Goal: Obtain resource: Download file/media

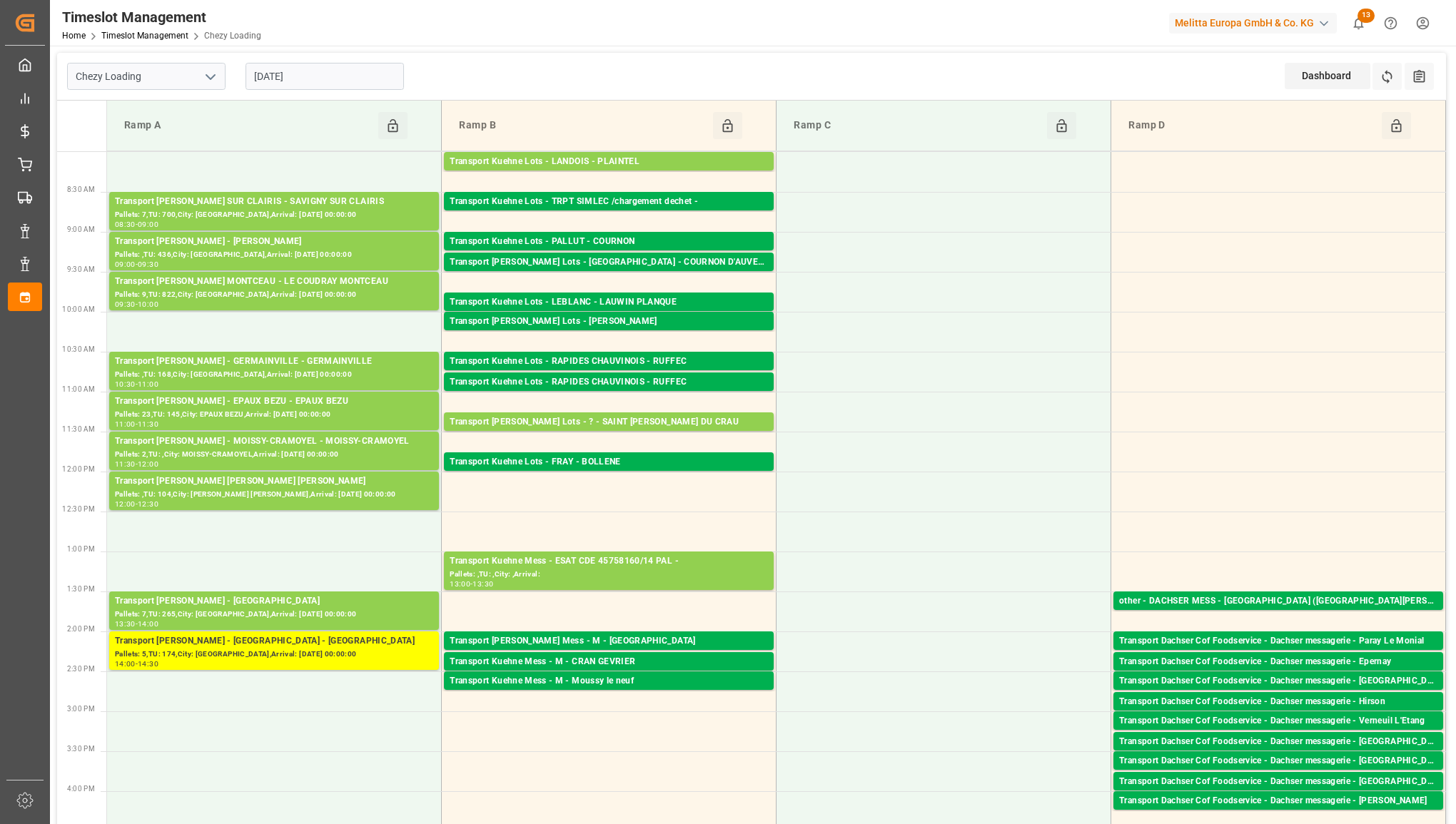
click at [212, 77] on polyline "open menu" at bounding box center [210, 76] width 9 height 4
drag, startPoint x: 181, startPoint y: 133, endPoint x: 204, endPoint y: 133, distance: 23.0
click at [181, 134] on div "Chezy Unloading" at bounding box center [146, 140] width 157 height 32
type input "Chezy Unloading"
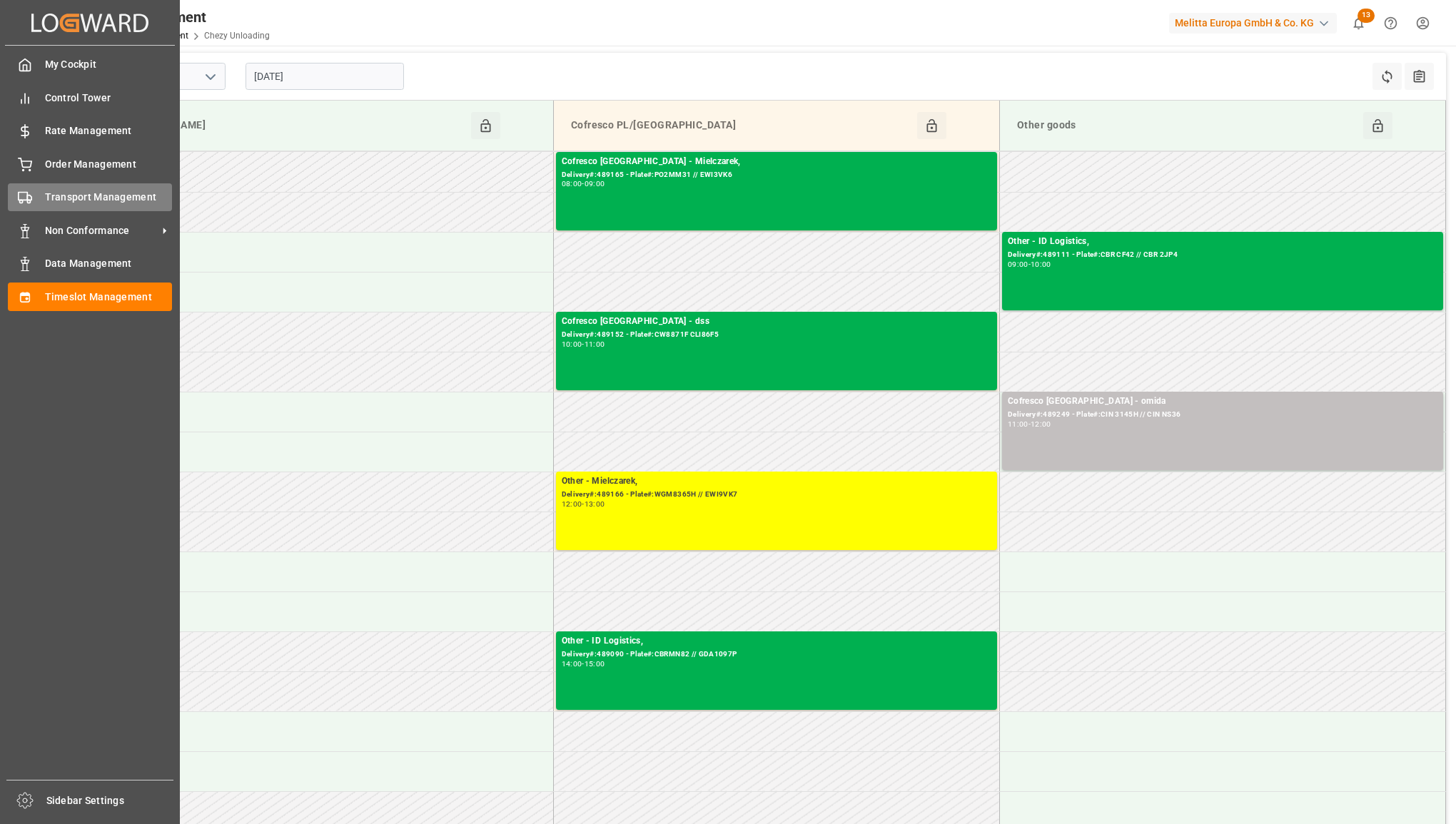
click at [36, 198] on div "Transport Management Transport Management" at bounding box center [90, 197] width 164 height 28
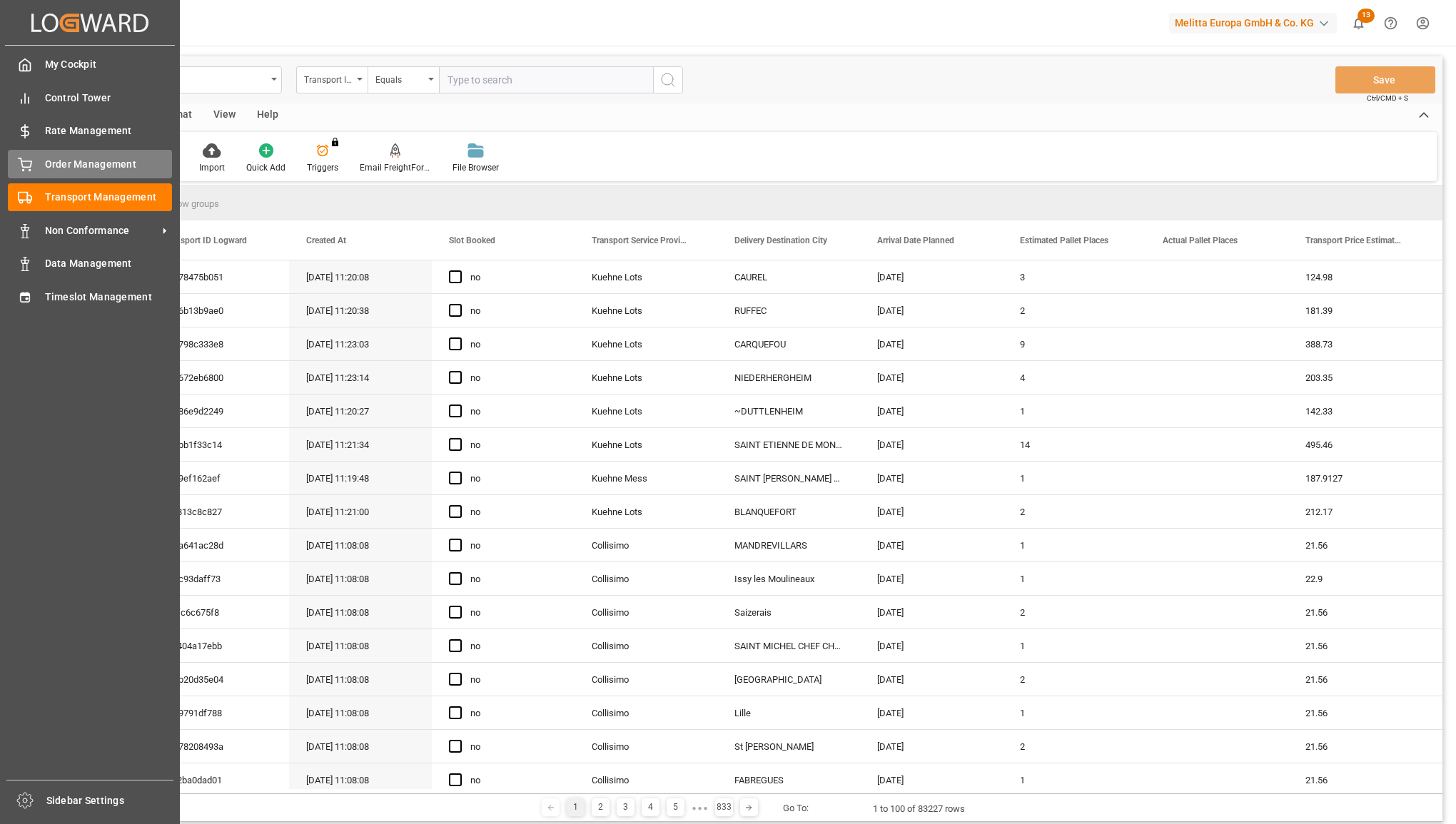
click at [33, 168] on div "Order Management Order Management" at bounding box center [90, 163] width 164 height 28
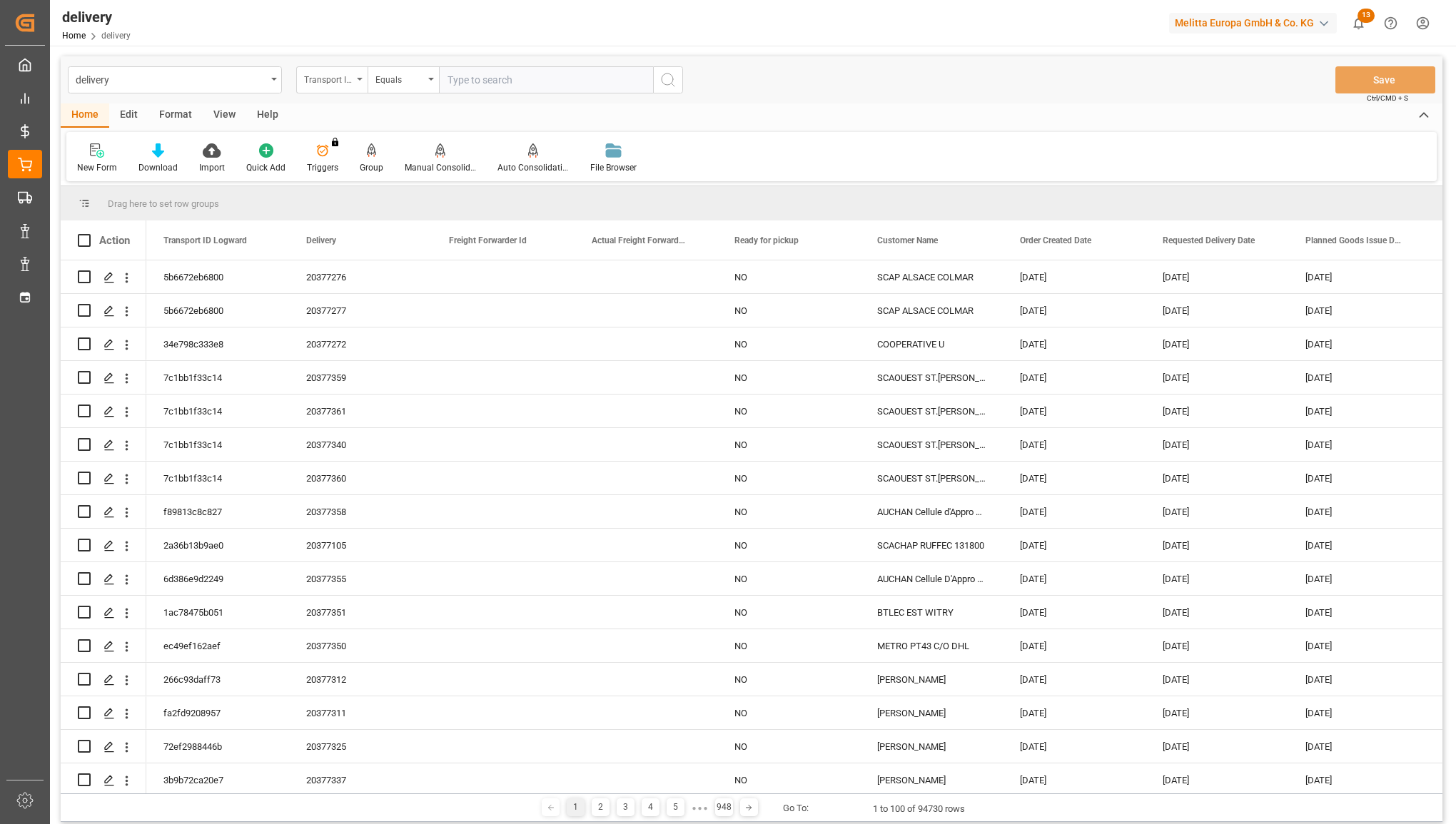
click at [354, 82] on div "Transport ID Logward" at bounding box center [332, 80] width 71 height 27
drag, startPoint x: 337, startPoint y: 114, endPoint x: 286, endPoint y: 117, distance: 51.1
click at [286, 117] on div "delivery Transport ID Logward LOAD Loading Codes Loading Description Loading Ac…" at bounding box center [751, 439] width 1382 height 765
type input "DELIVERY DAT"
click at [331, 148] on div "Requested Delivery Date" at bounding box center [403, 146] width 213 height 30
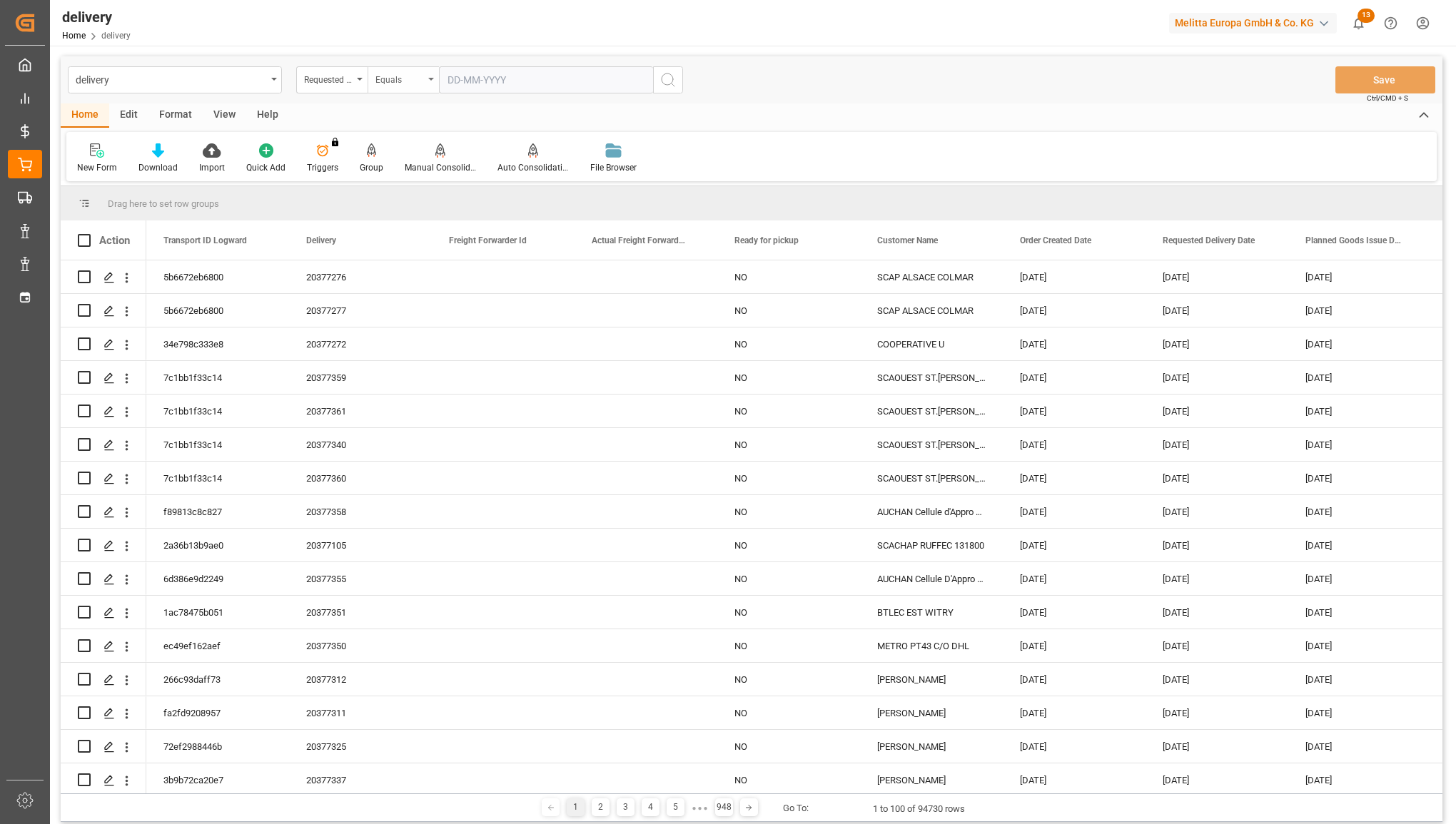
click at [430, 83] on div "Equals" at bounding box center [403, 80] width 71 height 27
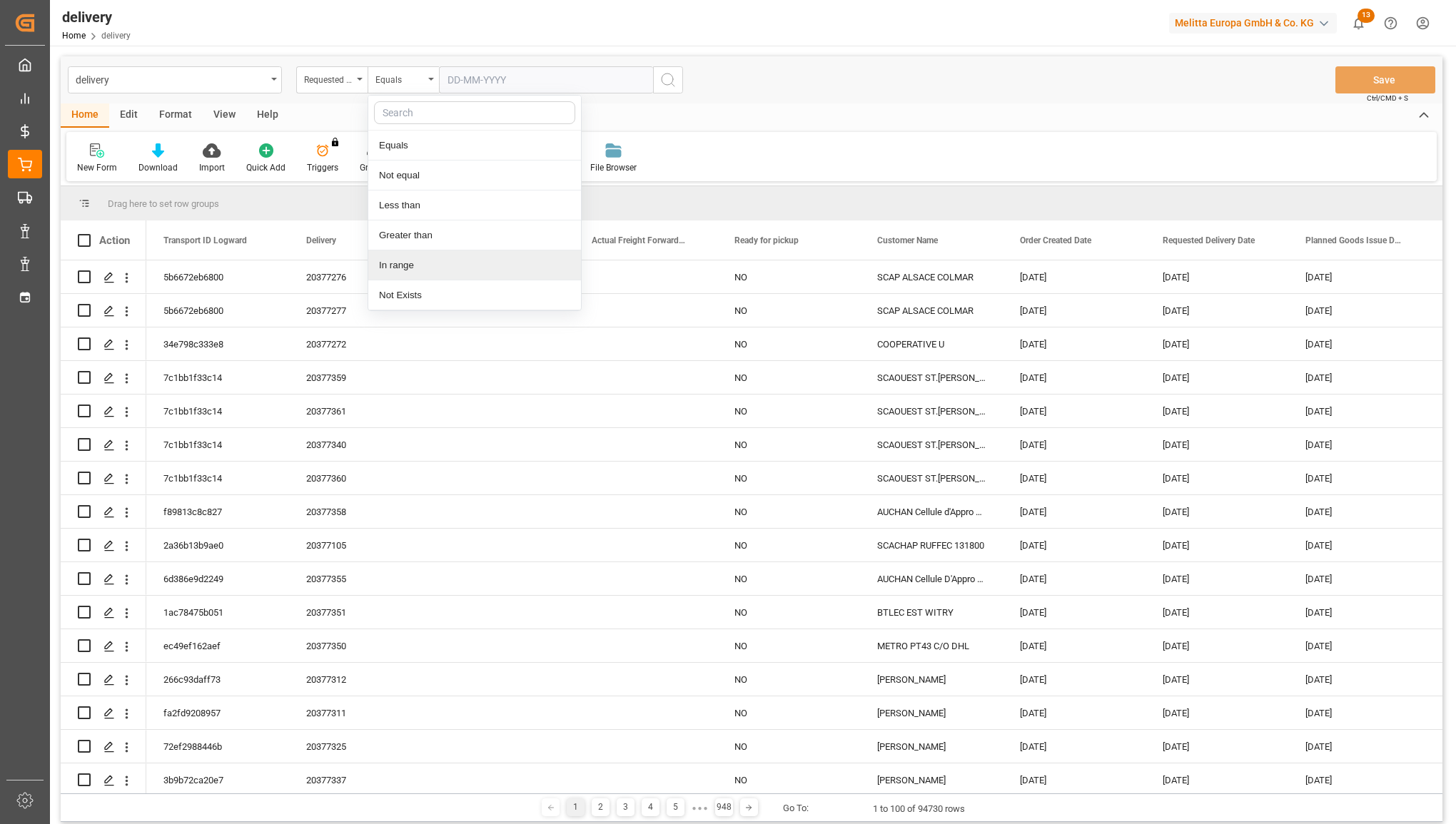
click at [400, 269] on div "In range" at bounding box center [474, 266] width 213 height 30
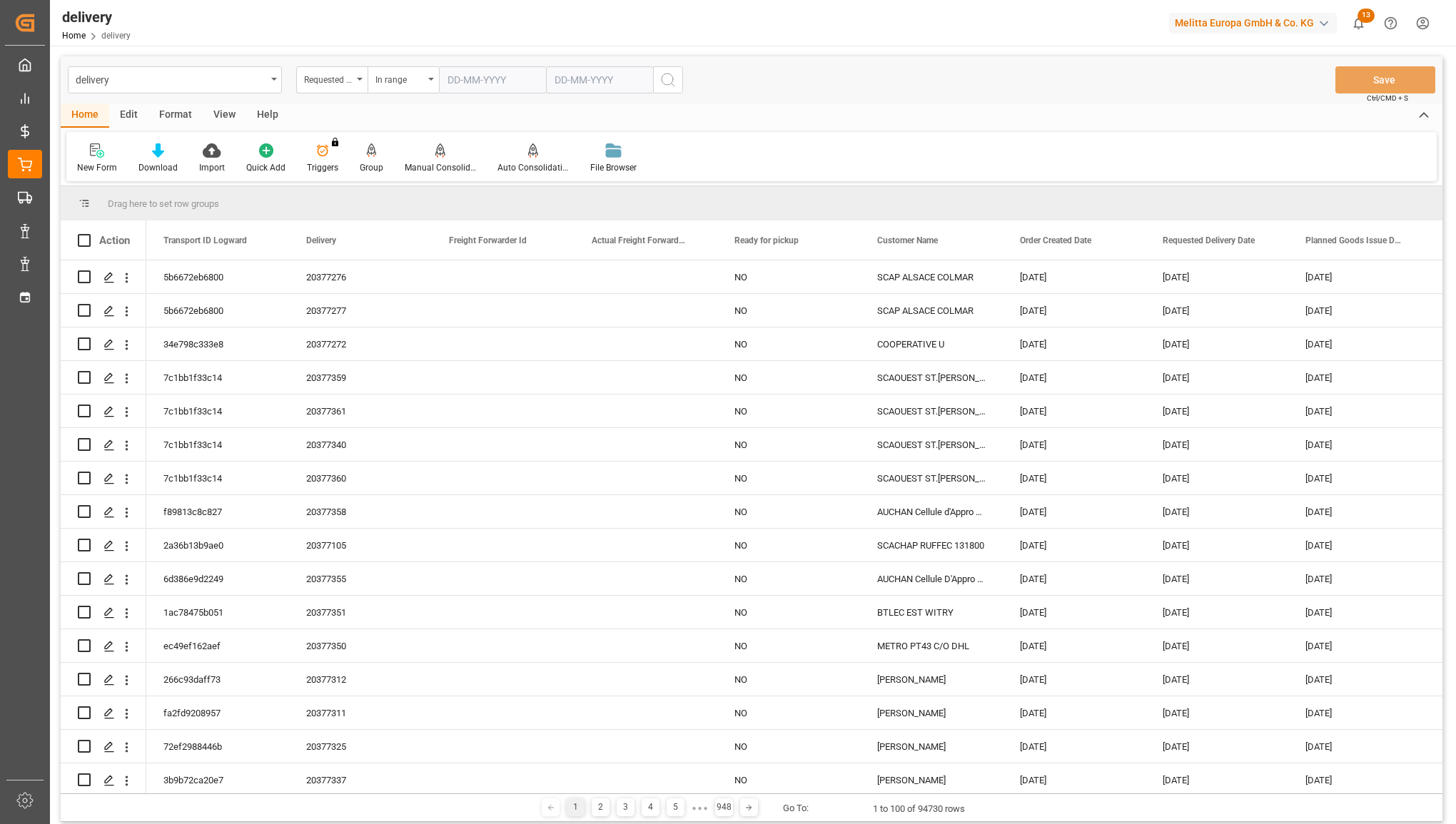
click at [528, 79] on input "text" at bounding box center [492, 80] width 107 height 27
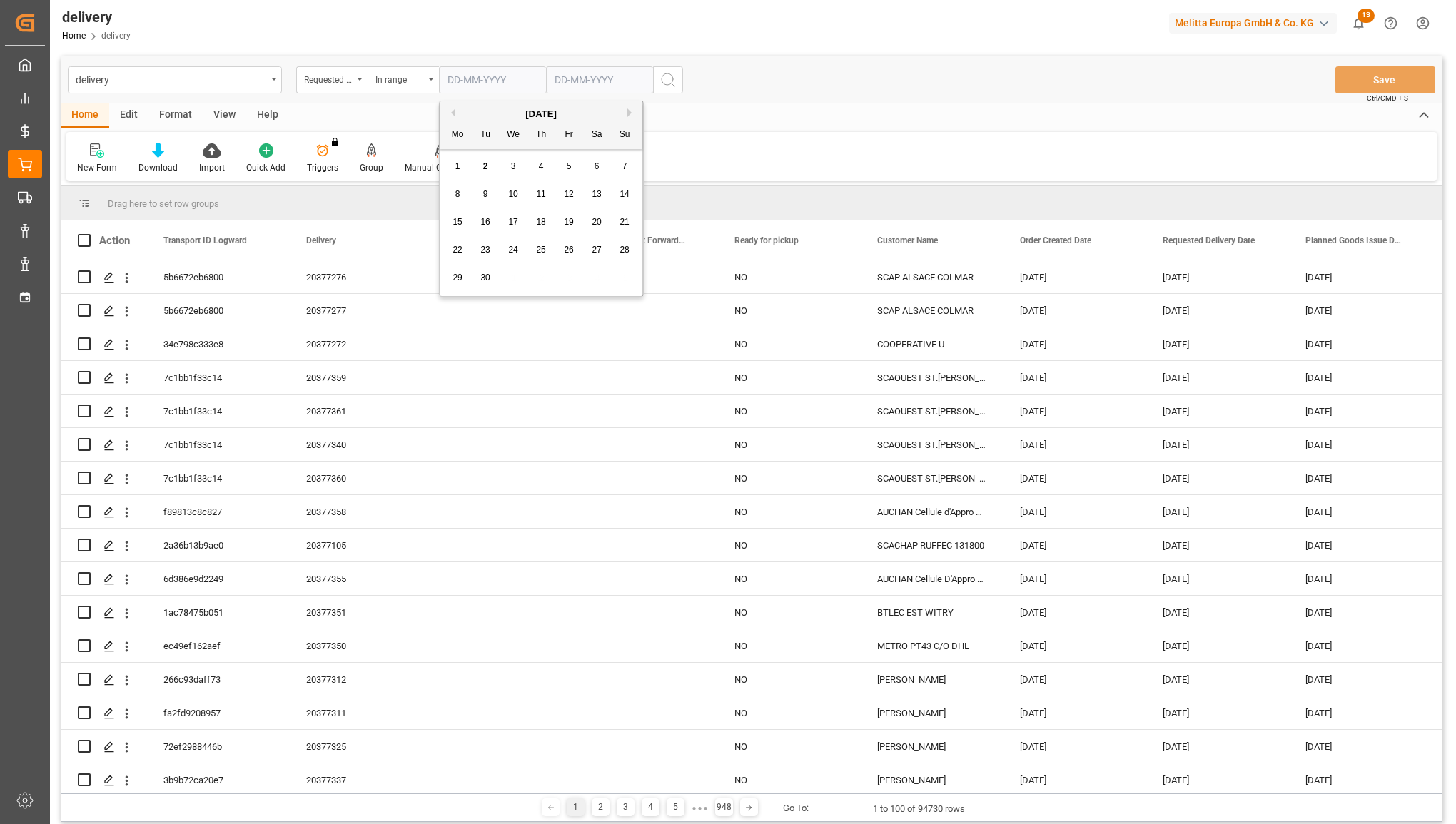
click at [453, 114] on button "Previous Month" at bounding box center [451, 113] width 9 height 9
click at [576, 169] on div "28 29 30 31 1 2 3" at bounding box center [542, 167] width 195 height 28
click at [574, 169] on div "1" at bounding box center [569, 167] width 17 height 17
type input "[DATE]"
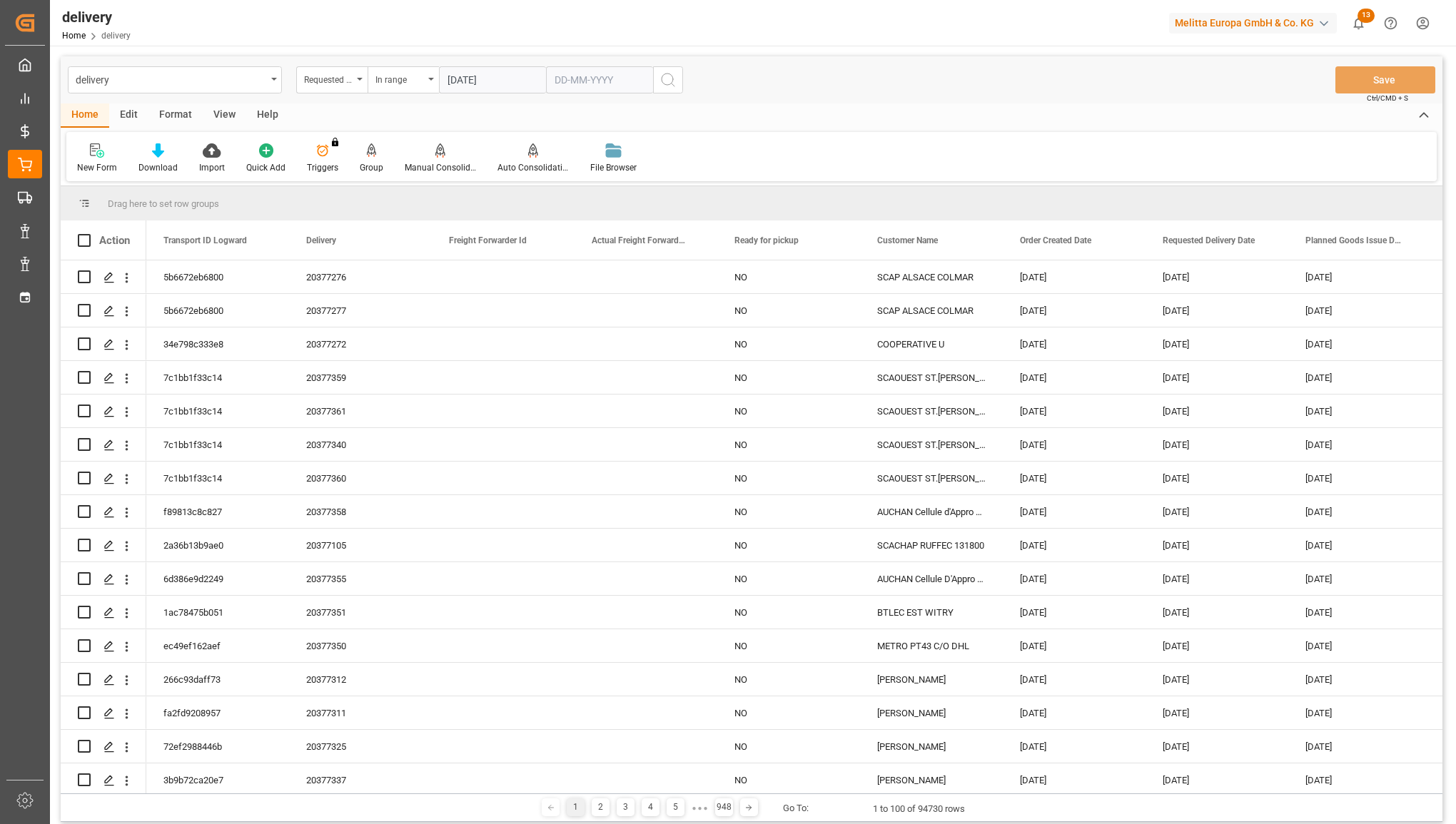
click at [546, 81] on input "text" at bounding box center [492, 80] width 107 height 27
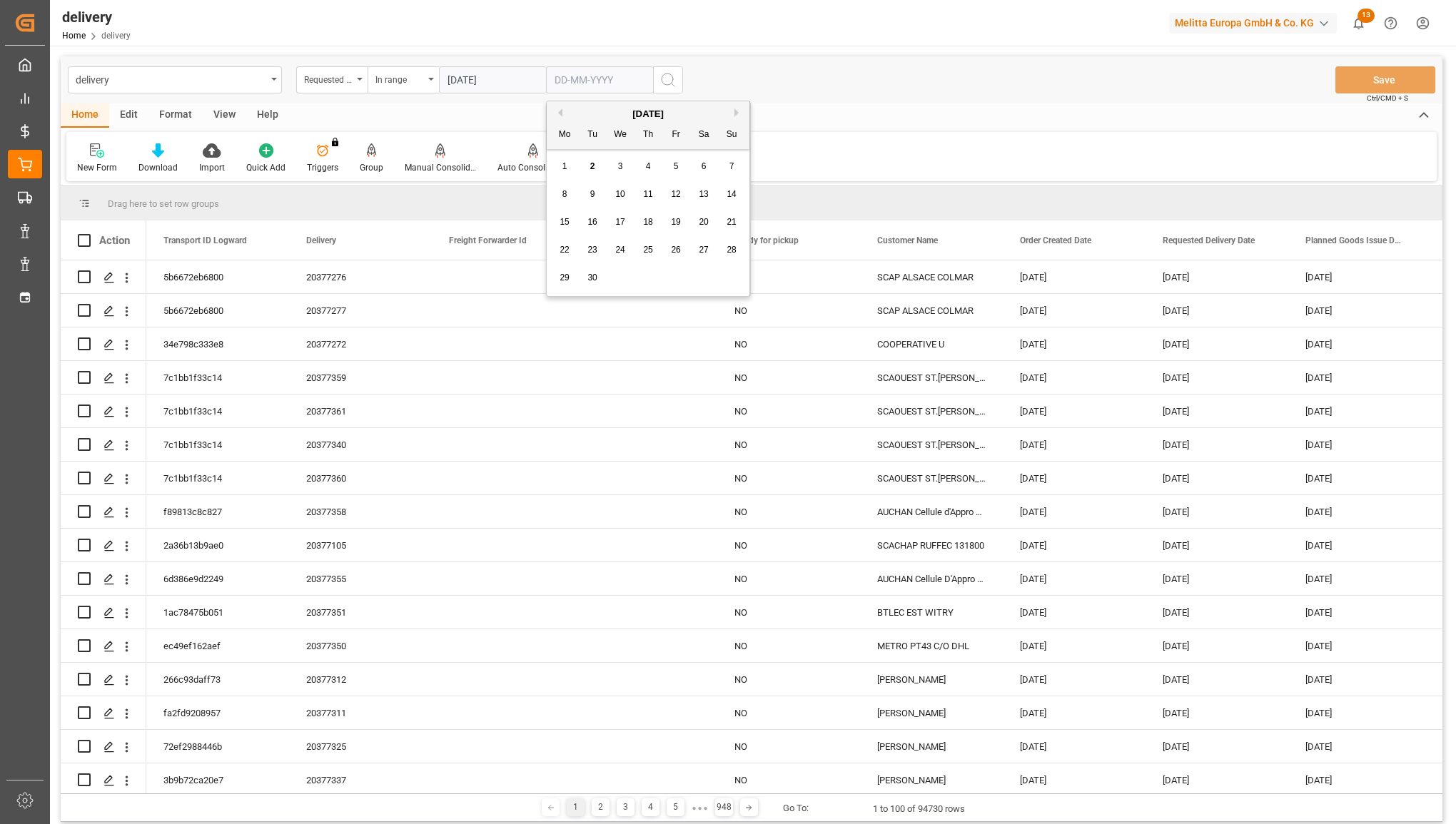
click at [558, 115] on button "Previous Month" at bounding box center [558, 113] width 9 height 9
click at [733, 274] on span "31" at bounding box center [732, 278] width 10 height 10
type input "[DATE]"
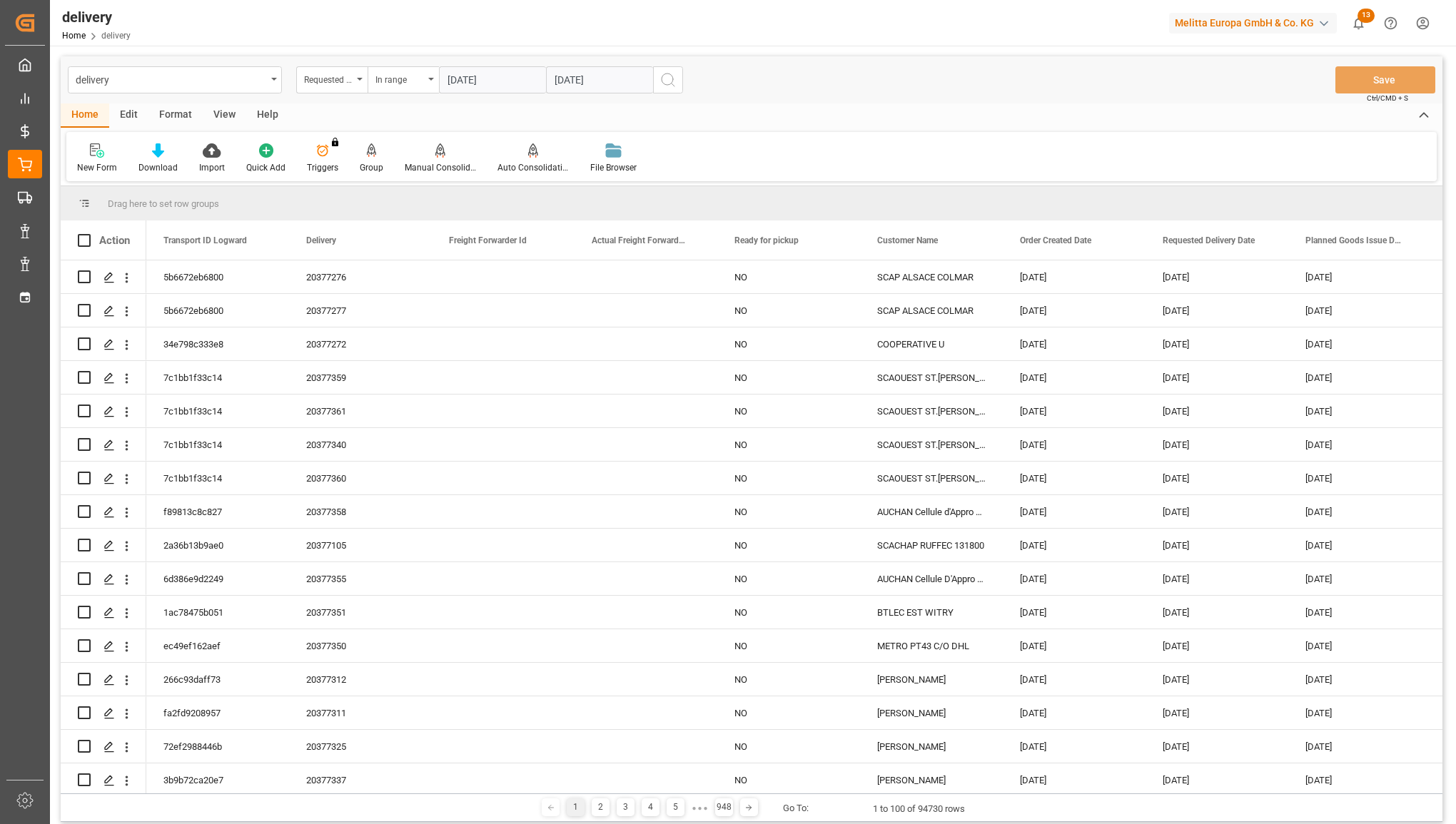
click at [908, 114] on div "Home Edit Format View Help" at bounding box center [751, 115] width 1382 height 25
click at [669, 82] on icon "search button" at bounding box center [668, 80] width 17 height 17
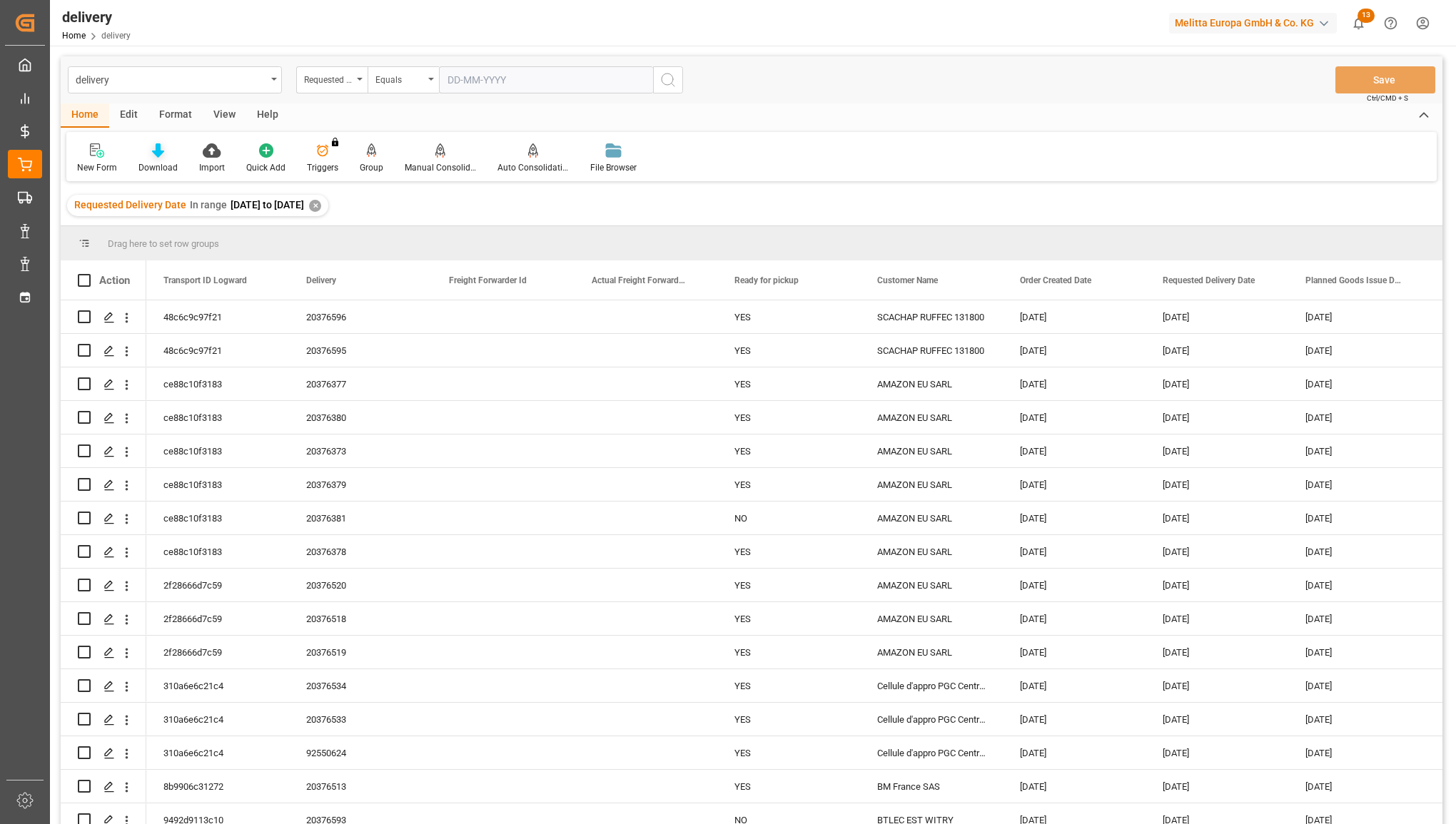
click at [153, 165] on div "Download" at bounding box center [158, 167] width 39 height 13
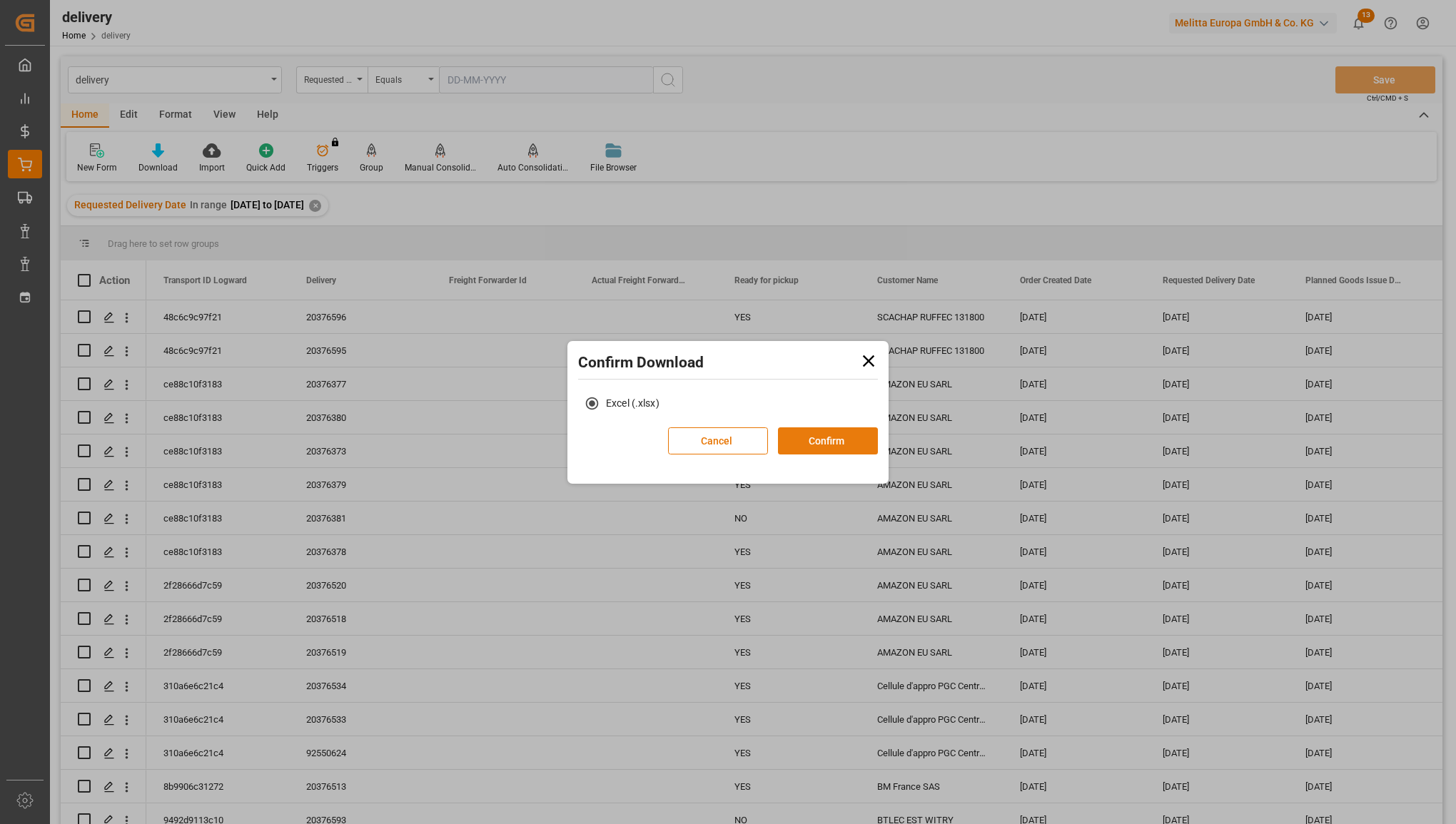
click at [843, 444] on button "Confirm" at bounding box center [828, 441] width 100 height 27
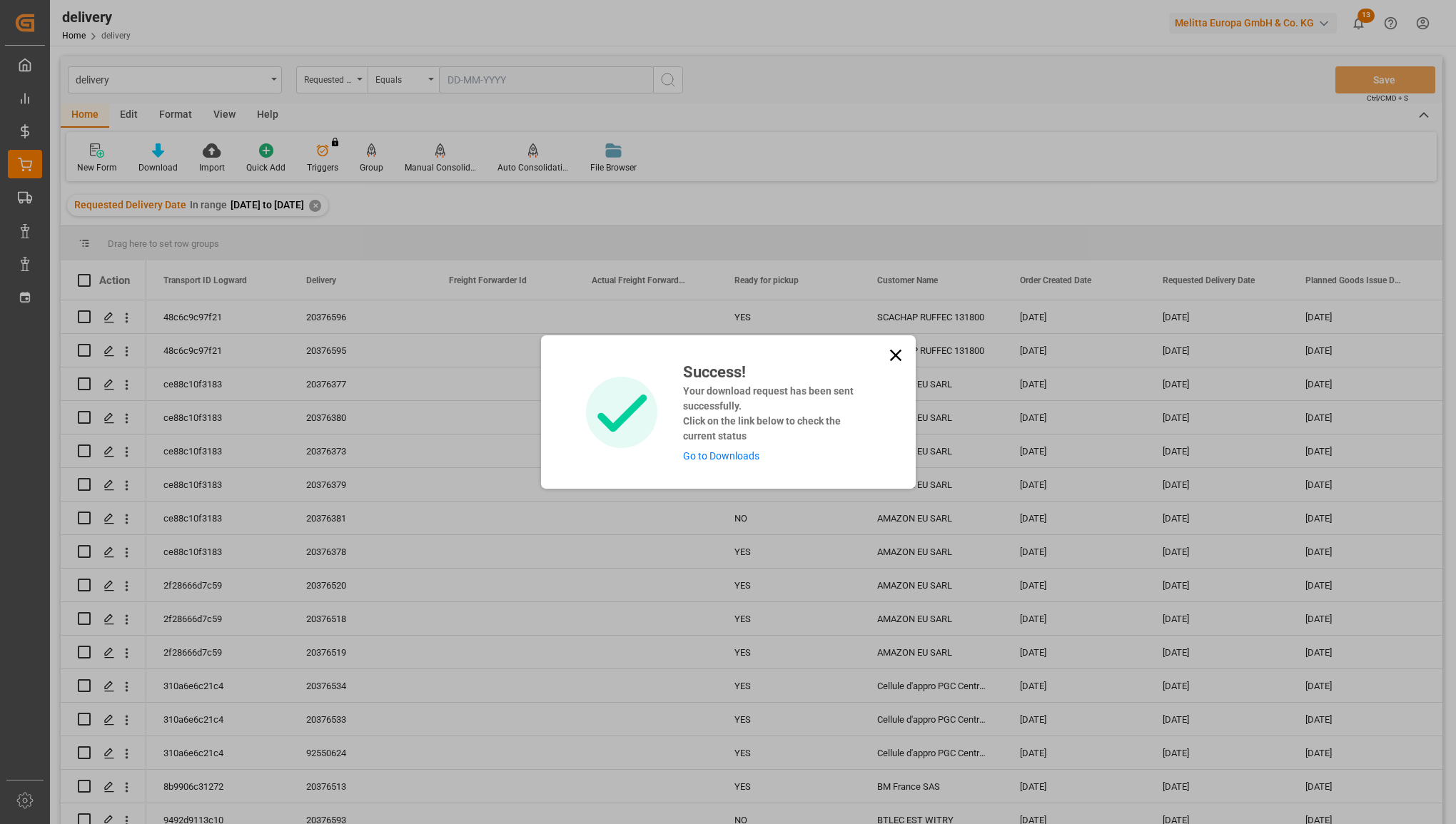
click at [728, 453] on link "Go to Downloads" at bounding box center [721, 456] width 76 height 11
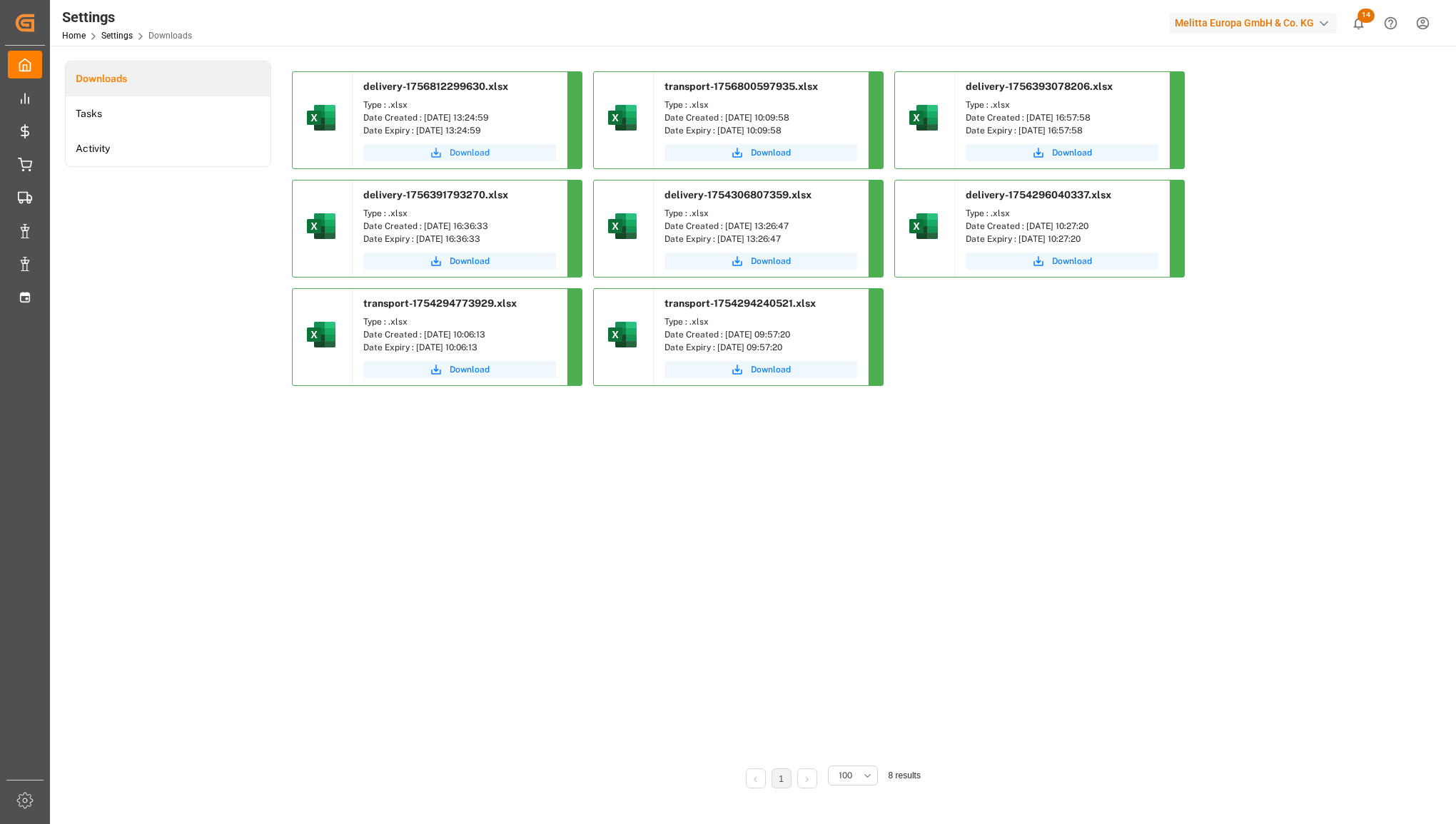
click at [480, 155] on span "Download" at bounding box center [470, 152] width 40 height 13
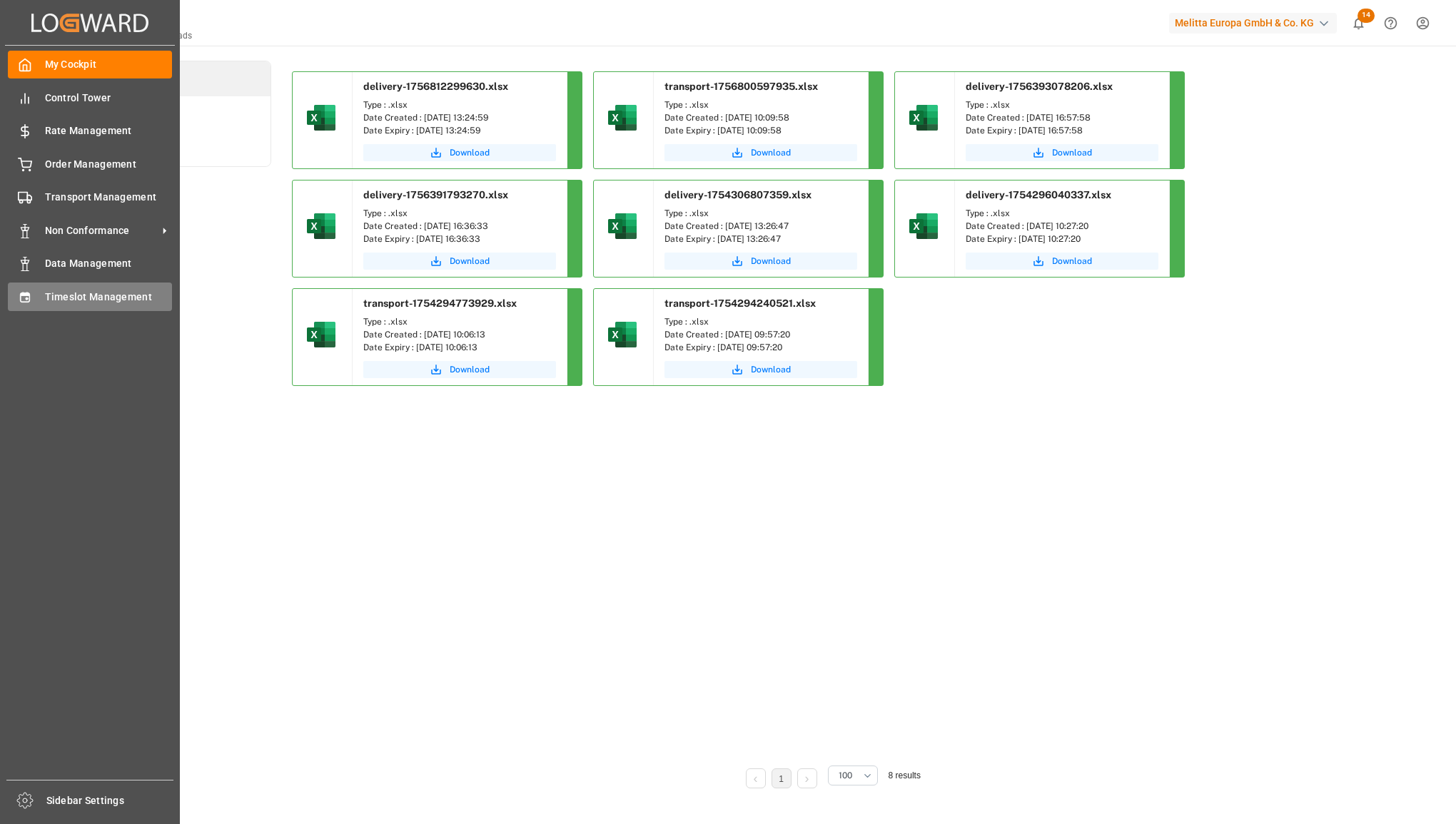
click at [40, 302] on div "Timeslot Management Timeslot Management" at bounding box center [90, 296] width 164 height 28
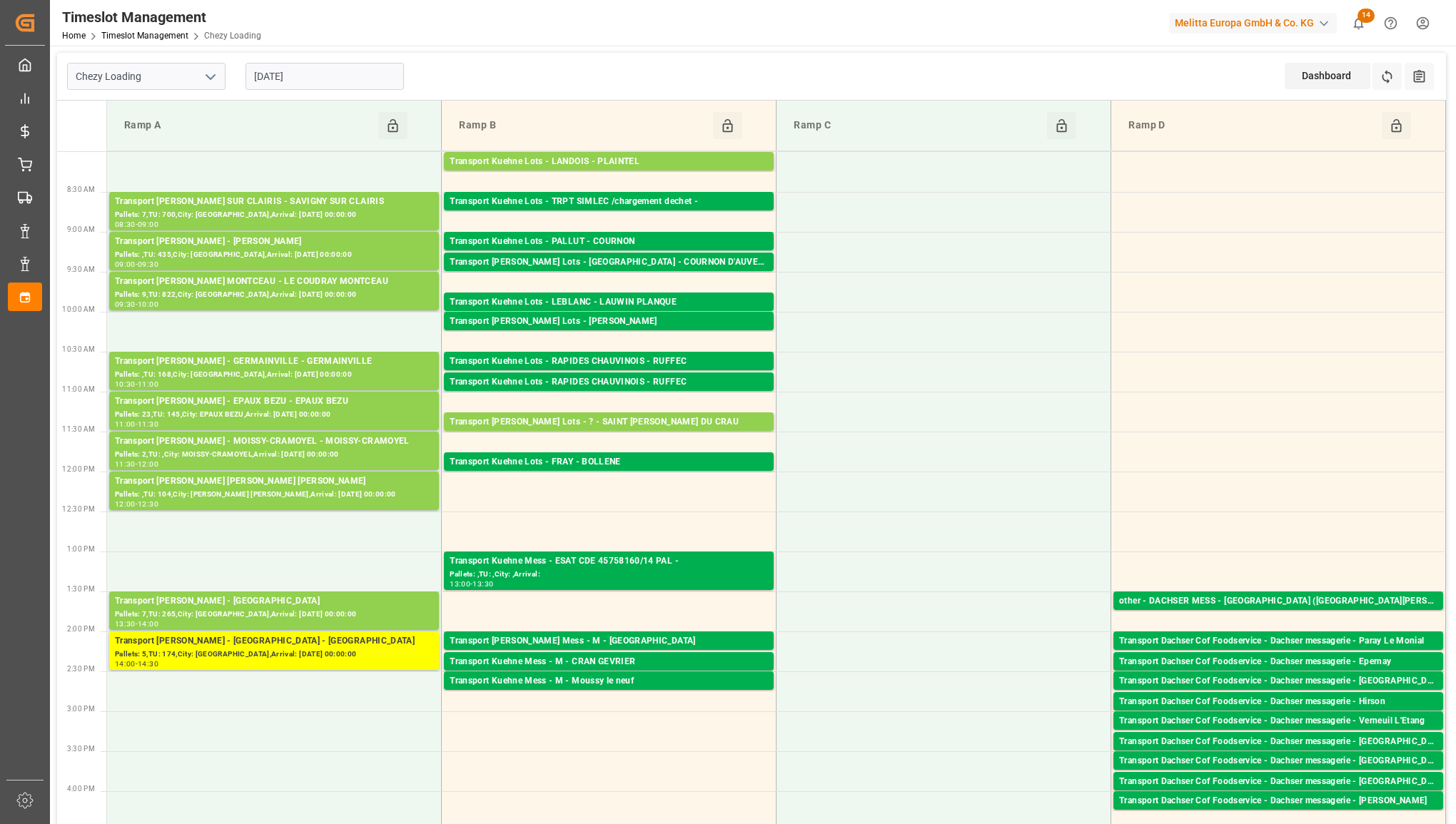
click at [213, 77] on icon "open menu" at bounding box center [211, 77] width 17 height 17
click at [197, 132] on div "Chezy Unloading" at bounding box center [146, 140] width 157 height 32
type input "Chezy Unloading"
